Goal: Use online tool/utility: Use online tool/utility

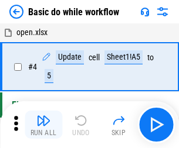
click at [43, 125] on img "button" at bounding box center [43, 121] width 14 height 14
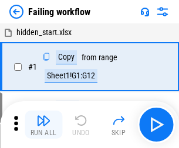
click at [43, 125] on img "button" at bounding box center [43, 121] width 14 height 14
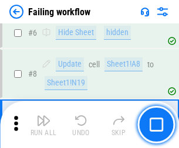
scroll to position [248, 0]
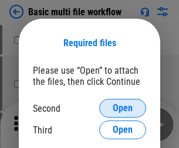
click at [122, 108] on span "Open" at bounding box center [122, 108] width 20 height 9
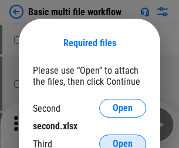
click at [122, 139] on span "Open" at bounding box center [122, 143] width 20 height 9
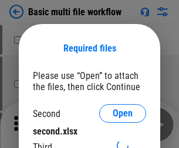
scroll to position [5, 0]
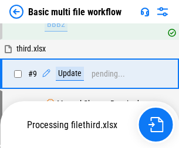
scroll to position [407, 0]
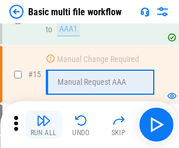
click at [43, 125] on img "button" at bounding box center [43, 121] width 14 height 14
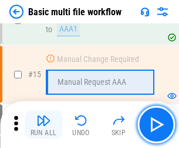
scroll to position [779, 0]
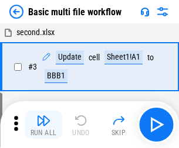
click at [43, 125] on img "button" at bounding box center [43, 121] width 14 height 14
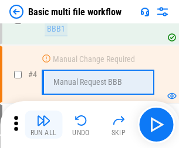
click at [43, 125] on img "button" at bounding box center [43, 121] width 14 height 14
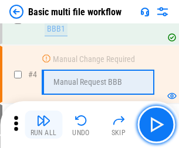
click at [43, 125] on img "button" at bounding box center [43, 121] width 14 height 14
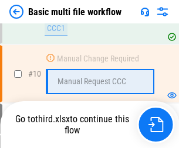
scroll to position [548, 0]
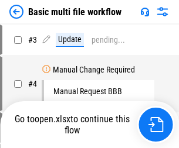
scroll to position [47, 0]
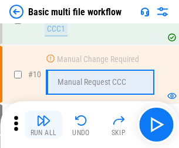
click at [43, 125] on img "button" at bounding box center [43, 121] width 14 height 14
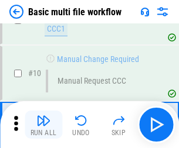
click at [43, 125] on img "button" at bounding box center [43, 121] width 14 height 14
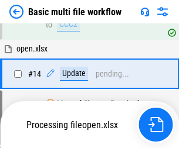
scroll to position [612, 0]
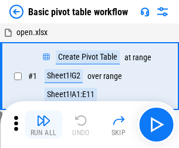
click at [43, 125] on img "button" at bounding box center [43, 121] width 14 height 14
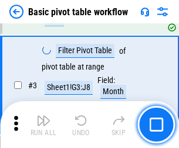
scroll to position [280, 0]
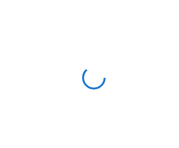
scroll to position [4, 0]
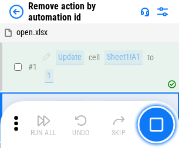
scroll to position [43, 0]
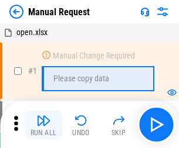
click at [43, 125] on img "button" at bounding box center [43, 121] width 14 height 14
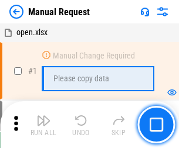
scroll to position [40, 0]
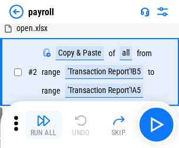
click at [43, 125] on img "button" at bounding box center [43, 121] width 14 height 14
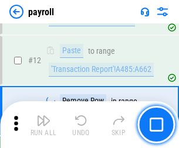
scroll to position [245, 0]
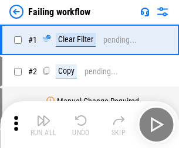
click at [43, 125] on img "button" at bounding box center [43, 121] width 14 height 14
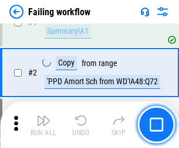
scroll to position [189, 0]
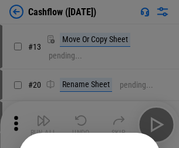
scroll to position [114, 0]
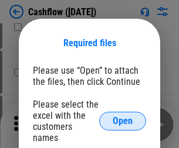
click at [122, 116] on span "Open" at bounding box center [122, 120] width 20 height 9
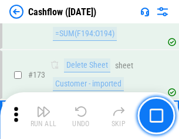
scroll to position [1239, 0]
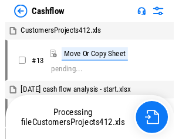
scroll to position [13, 0]
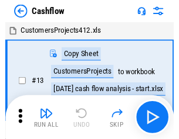
scroll to position [13, 0]
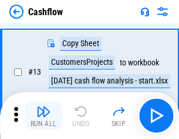
click at [43, 116] on img "button" at bounding box center [43, 112] width 14 height 14
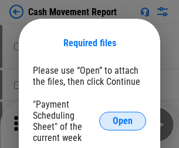
click at [122, 121] on span "Open" at bounding box center [122, 120] width 20 height 9
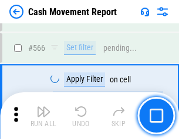
scroll to position [5365, 0]
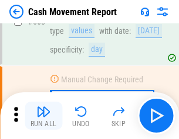
click at [43, 116] on img "button" at bounding box center [43, 112] width 14 height 14
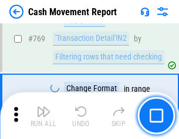
scroll to position [6504, 0]
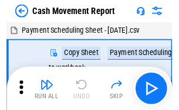
scroll to position [21, 0]
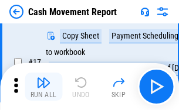
click at [43, 87] on img "button" at bounding box center [43, 83] width 14 height 14
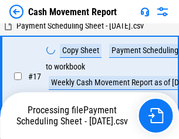
scroll to position [184, 0]
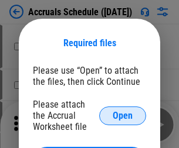
click at [122, 115] on span "Open" at bounding box center [122, 115] width 20 height 9
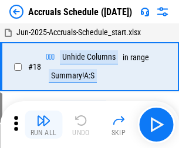
click at [43, 125] on img "button" at bounding box center [43, 121] width 14 height 14
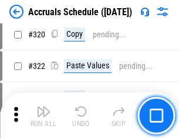
scroll to position [2177, 0]
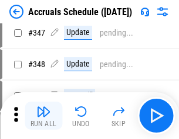
click at [43, 116] on img "button" at bounding box center [43, 112] width 14 height 14
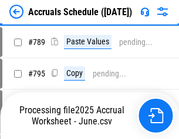
scroll to position [4917, 0]
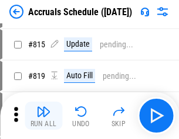
click at [43, 116] on img "button" at bounding box center [43, 112] width 14 height 14
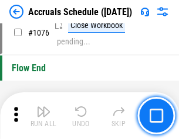
scroll to position [7011, 0]
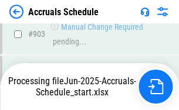
scroll to position [6138, 0]
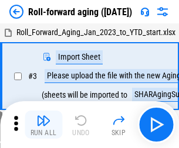
click at [43, 116] on img "button" at bounding box center [43, 121] width 14 height 14
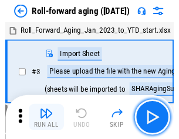
scroll to position [2, 0]
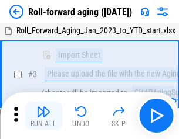
click at [43, 116] on img "button" at bounding box center [43, 112] width 14 height 14
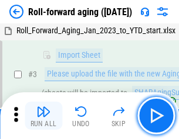
scroll to position [76, 0]
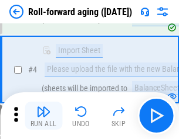
click at [43, 116] on img "button" at bounding box center [43, 112] width 14 height 14
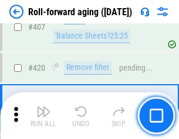
scroll to position [4059, 0]
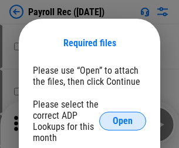
click at [122, 121] on span "Open" at bounding box center [122, 120] width 20 height 9
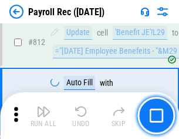
scroll to position [7437, 0]
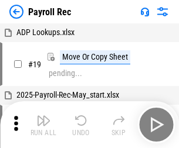
click at [43, 125] on img "button" at bounding box center [43, 121] width 14 height 14
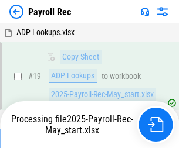
scroll to position [71, 0]
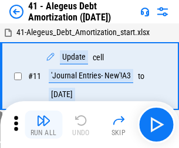
click at [43, 125] on img "button" at bounding box center [43, 121] width 14 height 14
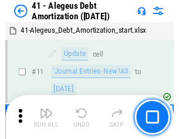
scroll to position [145, 0]
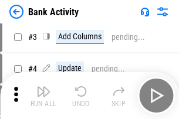
click at [43, 95] on img "button" at bounding box center [43, 91] width 14 height 14
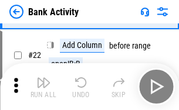
scroll to position [314, 0]
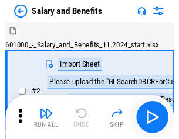
scroll to position [16, 0]
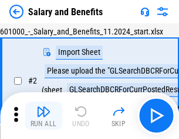
click at [43, 116] on img "button" at bounding box center [43, 112] width 14 height 14
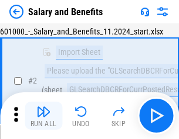
click at [43, 116] on img "button" at bounding box center [43, 112] width 14 height 14
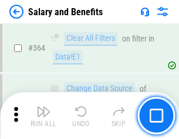
scroll to position [5512, 0]
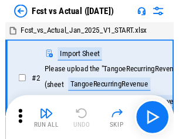
scroll to position [15, 0]
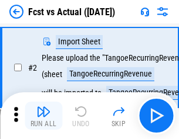
click at [43, 116] on img "button" at bounding box center [43, 112] width 14 height 14
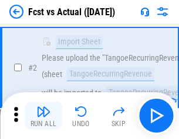
click at [43, 116] on img "button" at bounding box center [43, 112] width 14 height 14
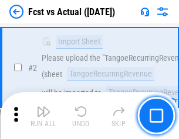
scroll to position [109, 0]
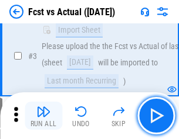
click at [43, 116] on img "button" at bounding box center [43, 112] width 14 height 14
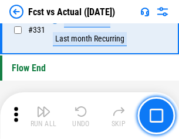
scroll to position [5603, 0]
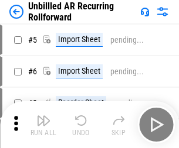
click at [43, 116] on img "button" at bounding box center [43, 121] width 14 height 14
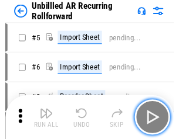
scroll to position [25, 0]
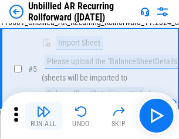
click at [43, 116] on img "button" at bounding box center [43, 112] width 14 height 14
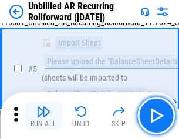
scroll to position [110, 0]
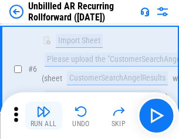
click at [43, 116] on img "button" at bounding box center [43, 112] width 14 height 14
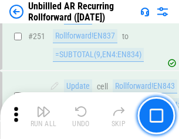
scroll to position [3976, 0]
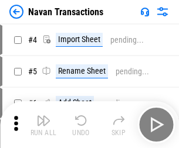
click at [43, 116] on img "button" at bounding box center [43, 121] width 14 height 14
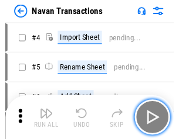
scroll to position [19, 0]
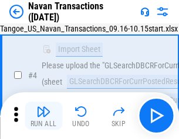
click at [43, 116] on img "button" at bounding box center [43, 112] width 14 height 14
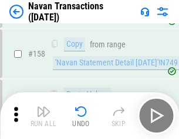
scroll to position [3795, 0]
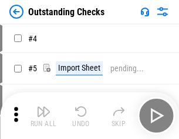
click at [43, 116] on img "button" at bounding box center [43, 112] width 14 height 14
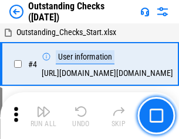
scroll to position [49, 0]
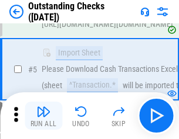
click at [43, 116] on img "button" at bounding box center [43, 112] width 14 height 14
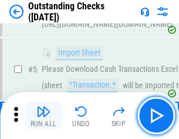
scroll to position [122, 0]
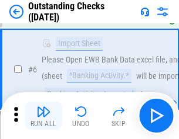
click at [43, 116] on img "button" at bounding box center [43, 112] width 14 height 14
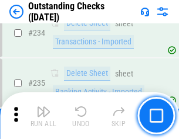
scroll to position [3555, 0]
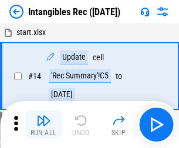
click at [43, 125] on img "button" at bounding box center [43, 121] width 14 height 14
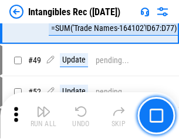
scroll to position [456, 0]
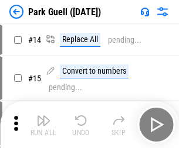
click at [43, 116] on img "button" at bounding box center [43, 121] width 14 height 14
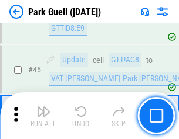
scroll to position [1464, 0]
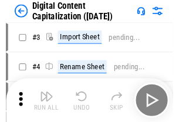
scroll to position [34, 0]
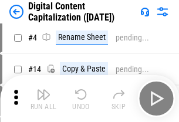
click at [43, 98] on img "button" at bounding box center [43, 94] width 14 height 14
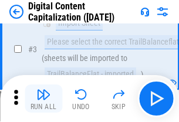
click at [43, 98] on img "button" at bounding box center [43, 94] width 14 height 14
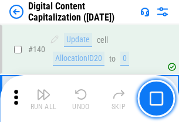
scroll to position [1241, 0]
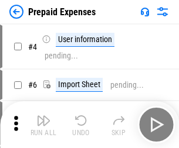
click at [43, 116] on img "button" at bounding box center [43, 121] width 14 height 14
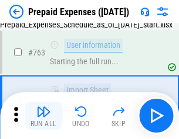
click at [43, 116] on img "button" at bounding box center [43, 112] width 14 height 14
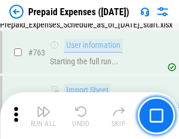
scroll to position [3313, 0]
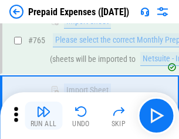
click at [43, 116] on img "button" at bounding box center [43, 112] width 14 height 14
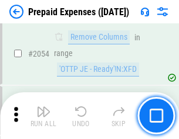
scroll to position [12236, 0]
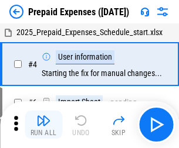
click at [43, 125] on img "button" at bounding box center [43, 121] width 14 height 14
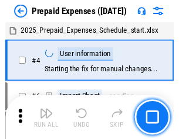
scroll to position [52, 0]
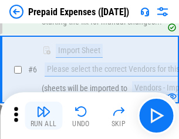
click at [43, 116] on img "button" at bounding box center [43, 112] width 14 height 14
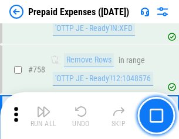
scroll to position [4171, 0]
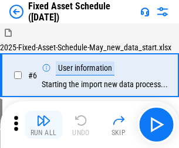
click at [43, 125] on img "button" at bounding box center [43, 121] width 14 height 14
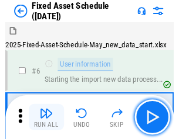
scroll to position [63, 0]
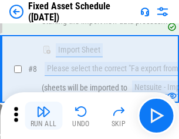
click at [43, 116] on img "button" at bounding box center [43, 112] width 14 height 14
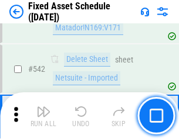
scroll to position [4173, 0]
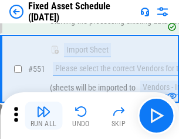
click at [43, 116] on img "button" at bounding box center [43, 112] width 14 height 14
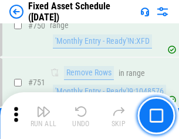
scroll to position [5707, 0]
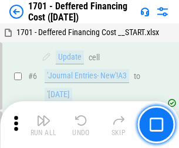
scroll to position [140, 0]
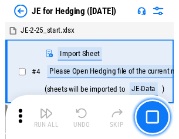
scroll to position [2, 0]
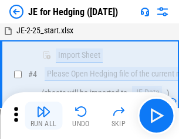
click at [43, 116] on img "button" at bounding box center [43, 112] width 14 height 14
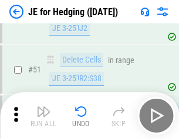
scroll to position [758, 0]
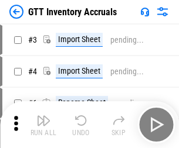
click at [43, 116] on img "button" at bounding box center [43, 121] width 14 height 14
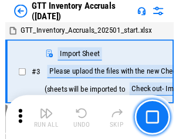
scroll to position [2, 0]
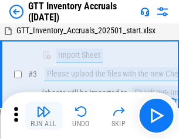
click at [43, 116] on img "button" at bounding box center [43, 112] width 14 height 14
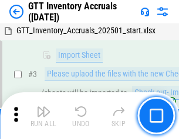
scroll to position [76, 0]
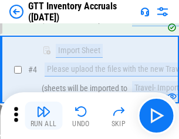
click at [43, 116] on img "button" at bounding box center [43, 112] width 14 height 14
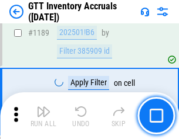
scroll to position [9559, 0]
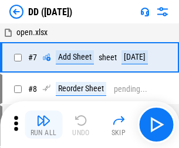
click at [43, 125] on img "button" at bounding box center [43, 121] width 14 height 14
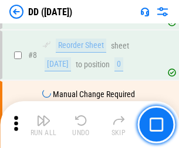
scroll to position [113, 0]
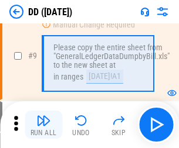
click at [43, 125] on img "button" at bounding box center [43, 121] width 14 height 14
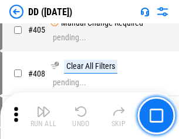
scroll to position [5237, 0]
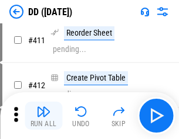
click at [43, 116] on img "button" at bounding box center [43, 112] width 14 height 14
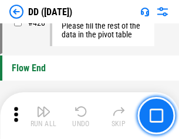
scroll to position [5603, 0]
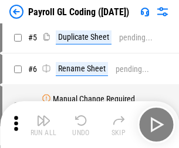
click at [43, 125] on img "button" at bounding box center [43, 121] width 14 height 14
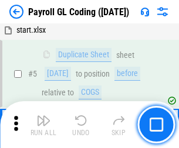
scroll to position [140, 0]
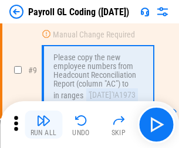
click at [43, 125] on img "button" at bounding box center [43, 121] width 14 height 14
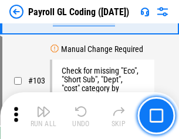
scroll to position [2746, 0]
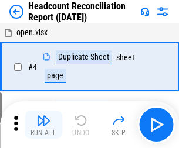
click at [43, 125] on img "button" at bounding box center [43, 121] width 14 height 14
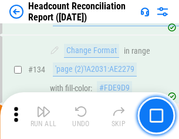
scroll to position [1407, 0]
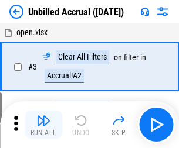
click at [43, 125] on img "button" at bounding box center [43, 121] width 14 height 14
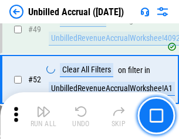
scroll to position [1062, 0]
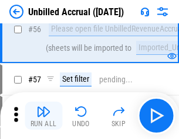
click at [43, 116] on img "button" at bounding box center [43, 112] width 14 height 14
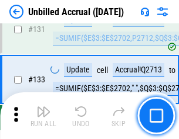
scroll to position [3487, 0]
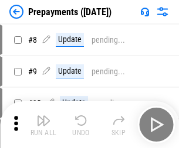
click at [43, 125] on img "button" at bounding box center [43, 121] width 14 height 14
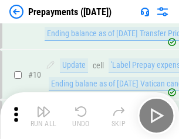
scroll to position [73, 0]
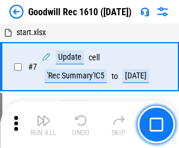
scroll to position [200, 0]
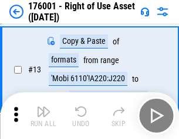
scroll to position [76, 0]
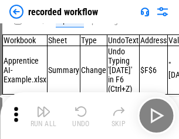
click at [43, 116] on img "button" at bounding box center [43, 112] width 14 height 14
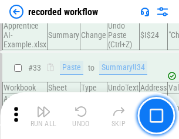
scroll to position [3659, 0]
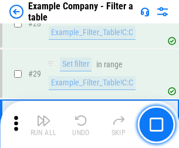
scroll to position [1071, 0]
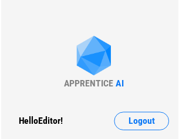
scroll to position [18, 0]
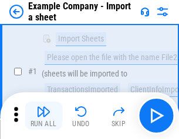
click at [43, 116] on img "button" at bounding box center [43, 112] width 14 height 14
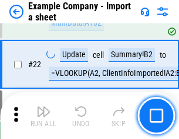
scroll to position [259, 0]
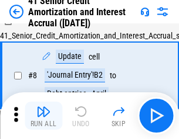
click at [43, 116] on img "button" at bounding box center [43, 112] width 14 height 14
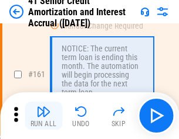
click at [43, 116] on img "button" at bounding box center [43, 112] width 14 height 14
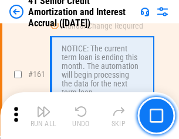
scroll to position [1252, 0]
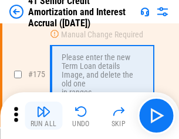
click at [43, 116] on img "button" at bounding box center [43, 112] width 14 height 14
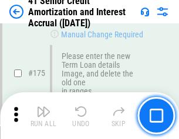
scroll to position [1371, 0]
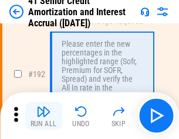
click at [43, 116] on img "button" at bounding box center [43, 112] width 14 height 14
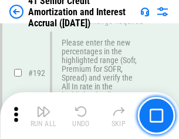
scroll to position [1494, 0]
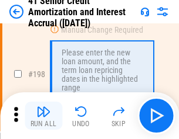
click at [43, 116] on img "button" at bounding box center [43, 112] width 14 height 14
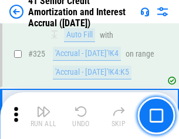
scroll to position [2990, 0]
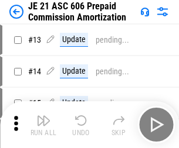
click at [43, 116] on img "button" at bounding box center [43, 121] width 14 height 14
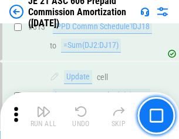
scroll to position [2186, 0]
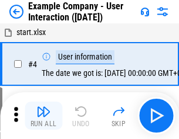
click at [43, 116] on img "button" at bounding box center [43, 112] width 14 height 14
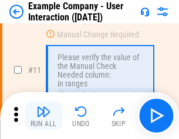
click at [43, 116] on img "button" at bounding box center [43, 112] width 14 height 14
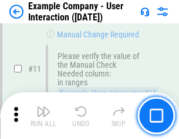
scroll to position [253, 0]
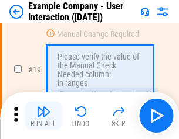
click at [43, 116] on img "button" at bounding box center [43, 112] width 14 height 14
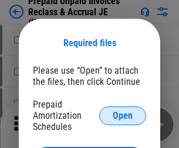
click at [122, 115] on span "Open" at bounding box center [122, 115] width 20 height 9
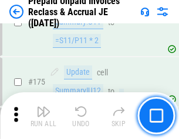
scroll to position [1580, 0]
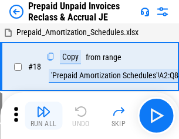
click at [43, 116] on img "button" at bounding box center [43, 112] width 14 height 14
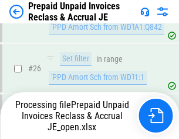
scroll to position [880, 0]
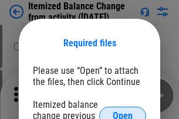
click at [122, 111] on span "Open" at bounding box center [122, 115] width 20 height 9
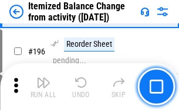
scroll to position [2253, 0]
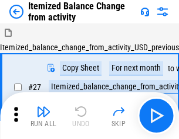
scroll to position [18, 0]
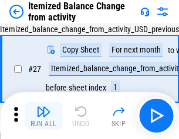
click at [43, 116] on img "button" at bounding box center [43, 112] width 14 height 14
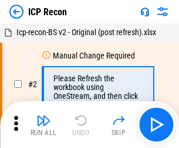
scroll to position [5, 0]
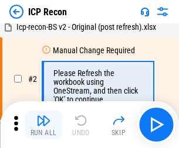
click at [43, 125] on img "button" at bounding box center [43, 121] width 14 height 14
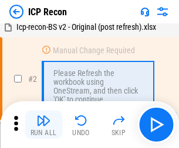
click at [43, 125] on img "button" at bounding box center [43, 121] width 14 height 14
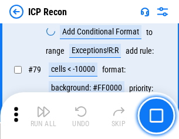
scroll to position [1147, 0]
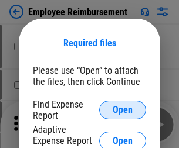
click at [122, 110] on span "Open" at bounding box center [122, 109] width 20 height 9
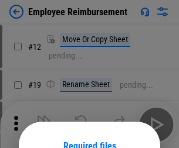
scroll to position [103, 0]
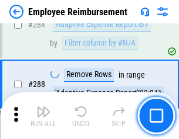
scroll to position [3182, 0]
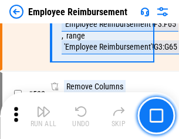
click at [43, 116] on img "button" at bounding box center [43, 112] width 14 height 14
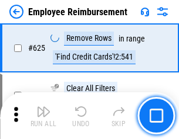
scroll to position [7008, 0]
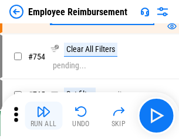
click at [43, 116] on img "button" at bounding box center [43, 112] width 14 height 14
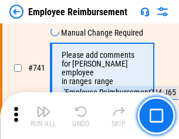
scroll to position [8212, 0]
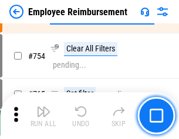
click at [43, 116] on img "button" at bounding box center [43, 112] width 14 height 14
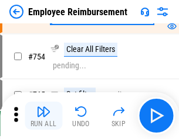
click at [43, 116] on img "button" at bounding box center [43, 112] width 14 height 14
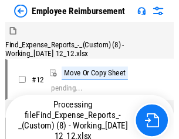
scroll to position [40, 0]
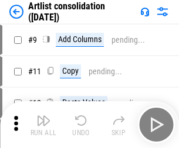
click at [43, 125] on img "button" at bounding box center [43, 121] width 14 height 14
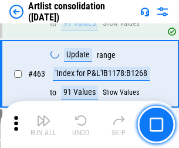
scroll to position [5126, 0]
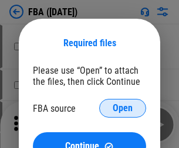
click at [122, 108] on span "Open" at bounding box center [122, 108] width 20 height 9
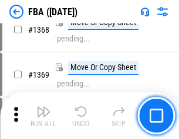
scroll to position [12571, 0]
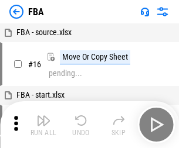
scroll to position [12, 0]
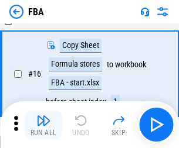
click at [43, 125] on img "button" at bounding box center [43, 121] width 14 height 14
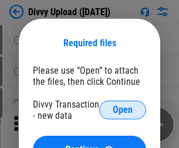
click at [122, 110] on span "Open" at bounding box center [122, 109] width 20 height 9
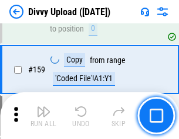
scroll to position [1212, 0]
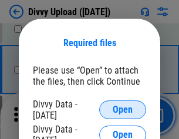
click at [122, 110] on span "Open" at bounding box center [122, 109] width 20 height 9
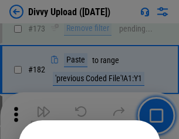
scroll to position [1314, 0]
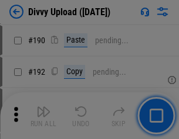
scroll to position [1477, 0]
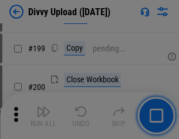
scroll to position [1702, 0]
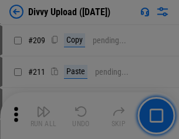
scroll to position [1988, 0]
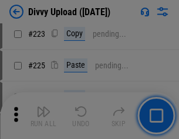
scroll to position [2336, 0]
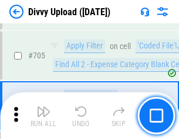
scroll to position [8008, 0]
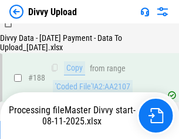
scroll to position [1378, 0]
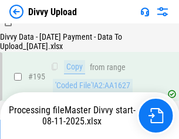
scroll to position [1636, 0]
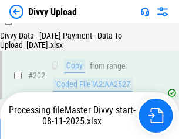
scroll to position [1894, 0]
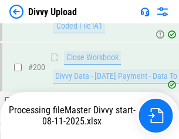
scroll to position [1894, 0]
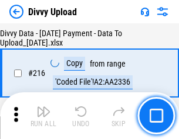
scroll to position [2410, 0]
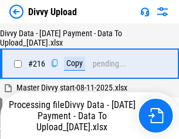
scroll to position [2410, 0]
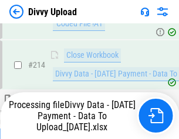
scroll to position [2342, 0]
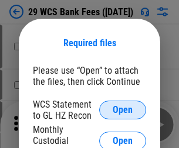
click at [122, 110] on span "Open" at bounding box center [122, 109] width 20 height 9
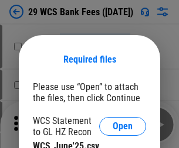
scroll to position [16, 0]
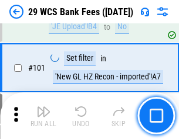
scroll to position [1141, 0]
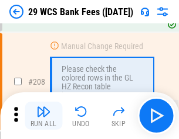
click at [43, 116] on img "button" at bounding box center [43, 112] width 14 height 14
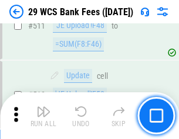
scroll to position [5889, 0]
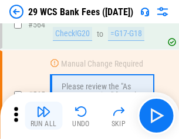
click at [43, 116] on img "button" at bounding box center [43, 112] width 14 height 14
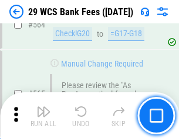
scroll to position [6331, 0]
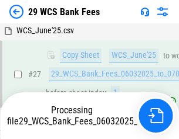
scroll to position [234, 0]
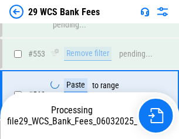
scroll to position [6249, 0]
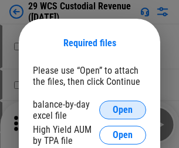
click at [122, 110] on span "Open" at bounding box center [122, 109] width 20 height 9
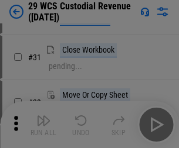
scroll to position [251, 0]
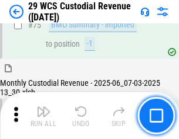
scroll to position [1223, 0]
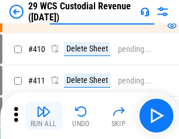
click at [43, 116] on img "button" at bounding box center [43, 112] width 14 height 14
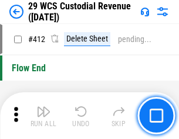
scroll to position [5590, 0]
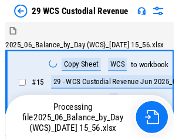
scroll to position [28, 0]
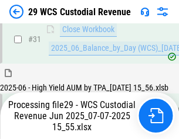
scroll to position [601, 0]
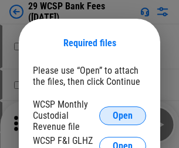
click at [122, 115] on span "Open" at bounding box center [122, 115] width 20 height 9
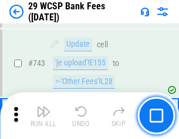
scroll to position [5899, 0]
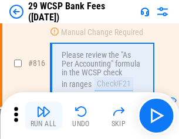
click at [43, 116] on img "button" at bounding box center [43, 112] width 14 height 14
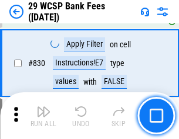
scroll to position [7427, 0]
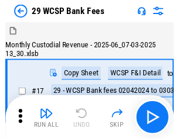
scroll to position [28, 0]
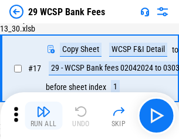
click at [43, 116] on img "button" at bounding box center [43, 112] width 14 height 14
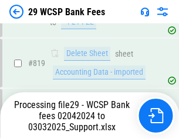
scroll to position [7267, 0]
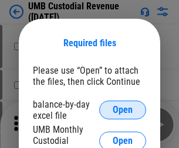
click at [122, 110] on span "Open" at bounding box center [122, 109] width 20 height 9
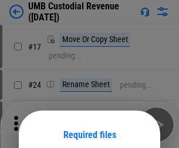
scroll to position [92, 0]
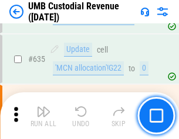
scroll to position [6126, 0]
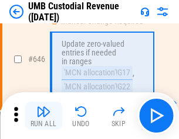
click at [43, 116] on img "button" at bounding box center [43, 112] width 14 height 14
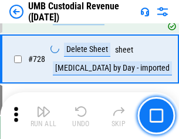
scroll to position [7221, 0]
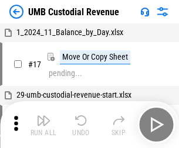
scroll to position [9, 0]
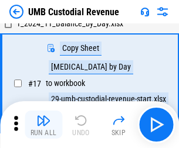
click at [43, 125] on img "button" at bounding box center [43, 121] width 14 height 14
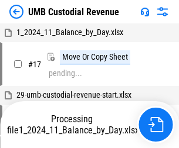
scroll to position [9, 0]
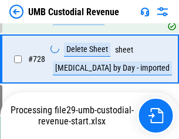
scroll to position [7194, 0]
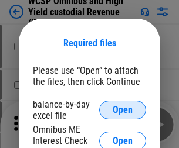
click at [122, 110] on span "Open" at bounding box center [122, 109] width 20 height 9
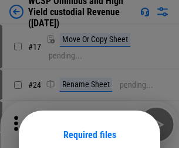
scroll to position [92, 0]
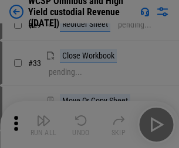
scroll to position [267, 0]
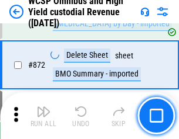
scroll to position [9907, 0]
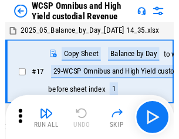
scroll to position [6, 0]
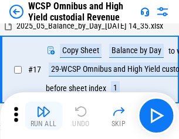
click at [43, 116] on img "button" at bounding box center [43, 112] width 14 height 14
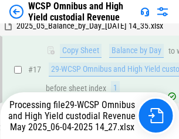
scroll to position [243, 0]
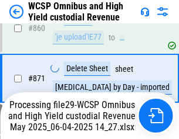
scroll to position [9880, 0]
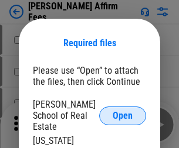
click at [122, 111] on span "Open" at bounding box center [122, 115] width 20 height 9
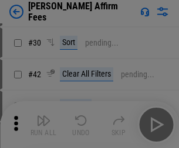
scroll to position [238, 0]
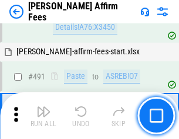
scroll to position [3183, 0]
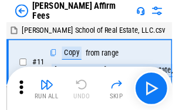
scroll to position [12, 0]
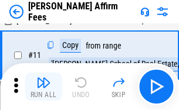
click at [43, 87] on img "button" at bounding box center [43, 83] width 14 height 14
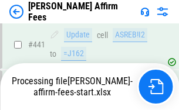
scroll to position [3070, 0]
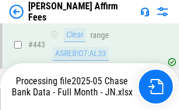
scroll to position [3087, 0]
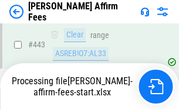
scroll to position [3070, 0]
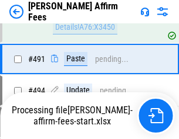
scroll to position [3183, 0]
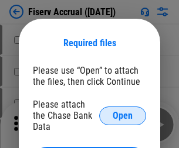
click at [122, 111] on span "Open" at bounding box center [122, 115] width 20 height 9
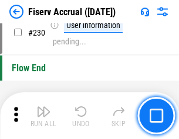
scroll to position [3709, 0]
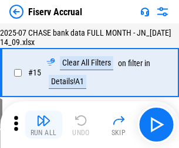
click at [43, 125] on img "button" at bounding box center [43, 121] width 14 height 14
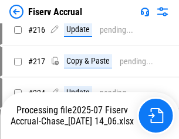
scroll to position [3625, 0]
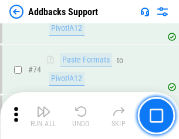
scroll to position [852, 0]
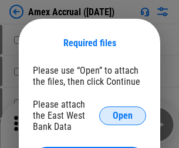
click at [122, 115] on span "Open" at bounding box center [122, 115] width 20 height 9
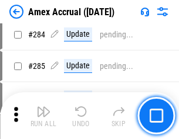
scroll to position [3205, 0]
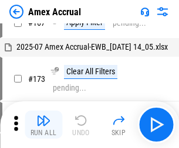
click at [43, 125] on img "button" at bounding box center [43, 121] width 14 height 14
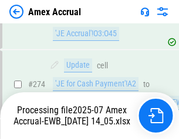
scroll to position [3488, 0]
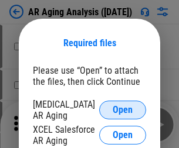
click at [122, 108] on span "Open" at bounding box center [122, 109] width 20 height 9
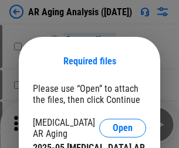
scroll to position [18, 0]
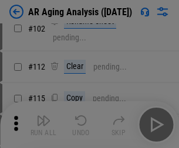
scroll to position [161, 0]
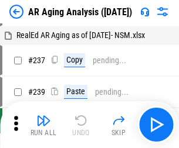
scroll to position [12, 0]
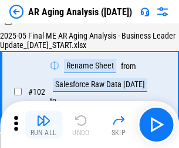
click at [43, 125] on img "button" at bounding box center [43, 121] width 14 height 14
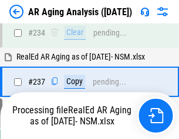
scroll to position [1814, 0]
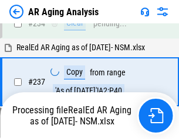
scroll to position [1850, 0]
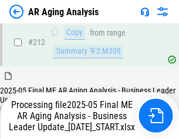
scroll to position [1801, 0]
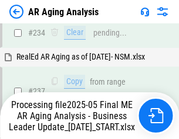
scroll to position [1850, 0]
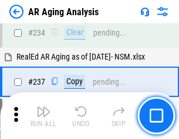
scroll to position [1801, 0]
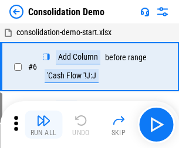
click at [43, 125] on img "button" at bounding box center [43, 121] width 14 height 14
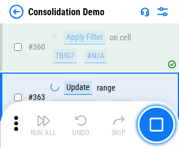
scroll to position [3923, 0]
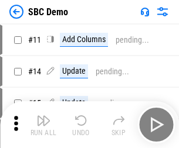
click at [43, 125] on img "button" at bounding box center [43, 121] width 14 height 14
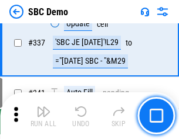
scroll to position [3079, 0]
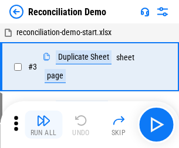
click at [43, 125] on img "button" at bounding box center [43, 121] width 14 height 14
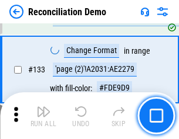
scroll to position [1390, 0]
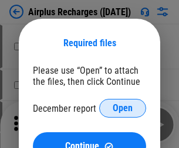
click at [122, 108] on span "Open" at bounding box center [122, 108] width 20 height 9
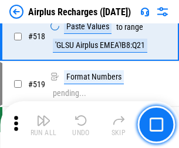
scroll to position [5037, 0]
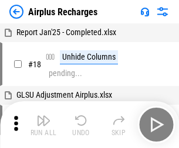
click at [43, 125] on img "button" at bounding box center [43, 121] width 14 height 14
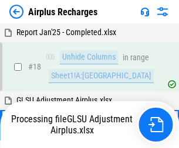
scroll to position [52, 0]
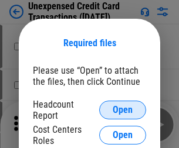
click at [122, 110] on span "Open" at bounding box center [122, 109] width 20 height 9
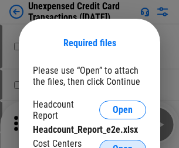
click at [122, 145] on span "Open" at bounding box center [122, 149] width 20 height 9
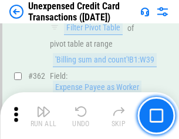
scroll to position [3010, 0]
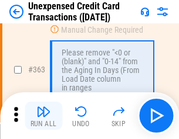
click at [43, 116] on img "button" at bounding box center [43, 112] width 14 height 14
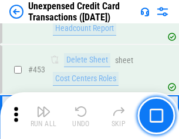
scroll to position [3992, 0]
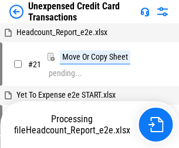
scroll to position [18, 0]
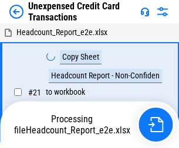
scroll to position [18, 0]
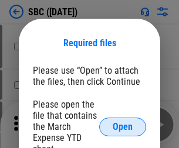
click at [122, 126] on span "Open" at bounding box center [122, 126] width 20 height 9
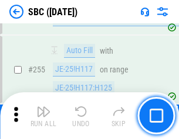
scroll to position [2287, 0]
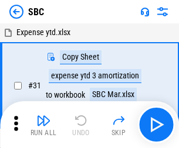
scroll to position [12, 0]
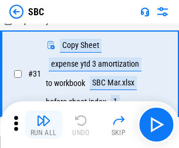
click at [43, 125] on img "button" at bounding box center [43, 121] width 14 height 14
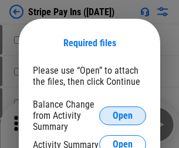
click at [122, 115] on span "Open" at bounding box center [122, 115] width 20 height 9
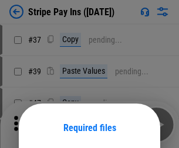
scroll to position [85, 0]
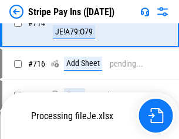
scroll to position [6068, 0]
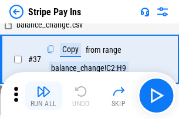
click at [43, 95] on img "button" at bounding box center [43, 91] width 14 height 14
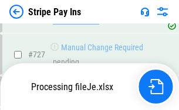
scroll to position [6043, 0]
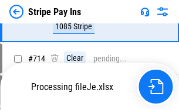
scroll to position [6043, 0]
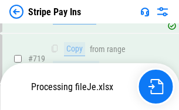
scroll to position [6043, 0]
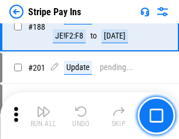
scroll to position [1667, 0]
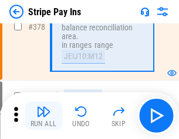
click at [43, 116] on img "button" at bounding box center [43, 112] width 14 height 14
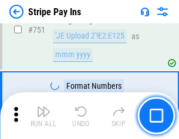
scroll to position [6028, 0]
